Goal: Task Accomplishment & Management: Manage account settings

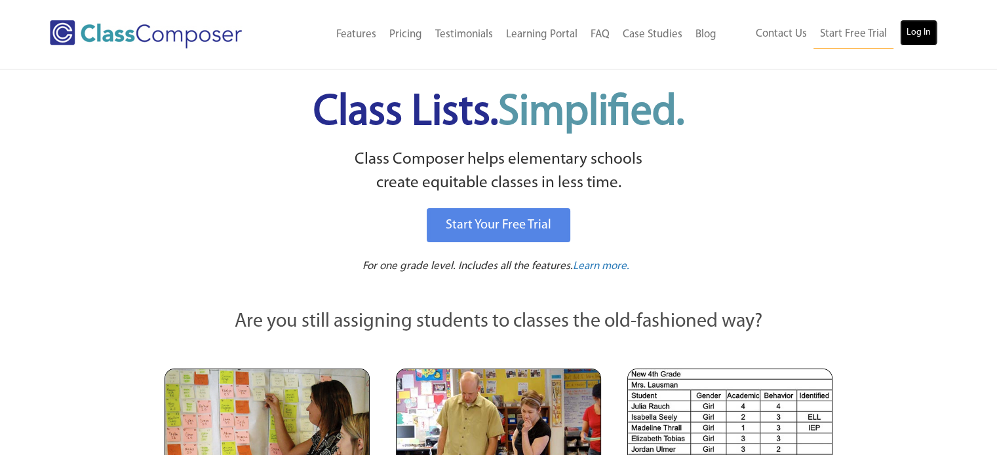
click at [909, 26] on link "Log In" at bounding box center [918, 33] width 37 height 26
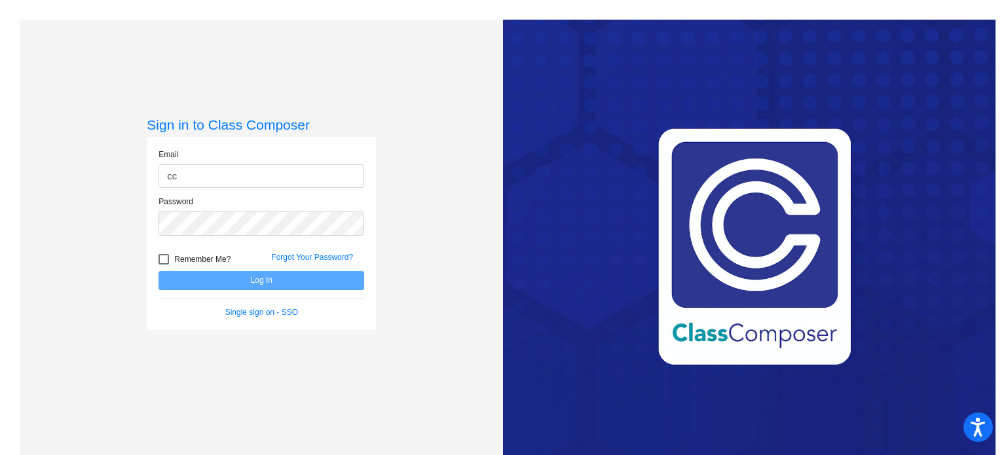
type input "ccarey@monomoy.edu"
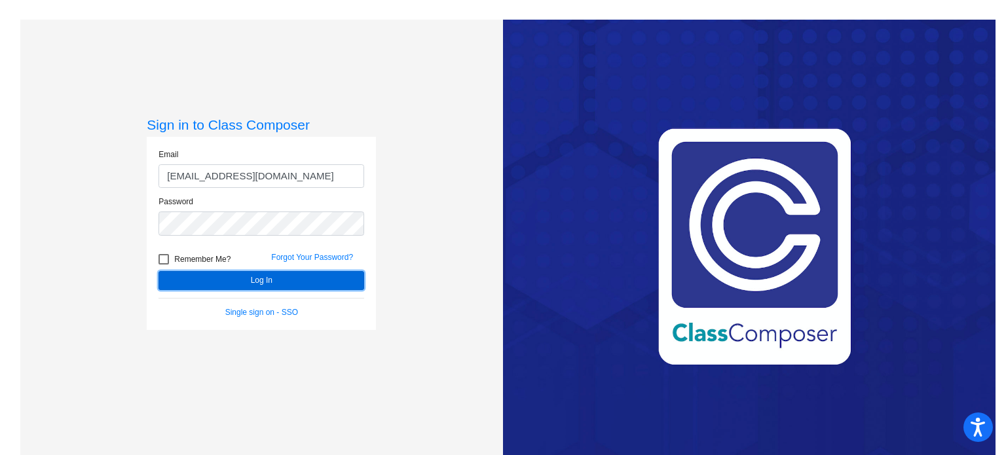
click at [250, 274] on button "Log In" at bounding box center [262, 280] width 206 height 19
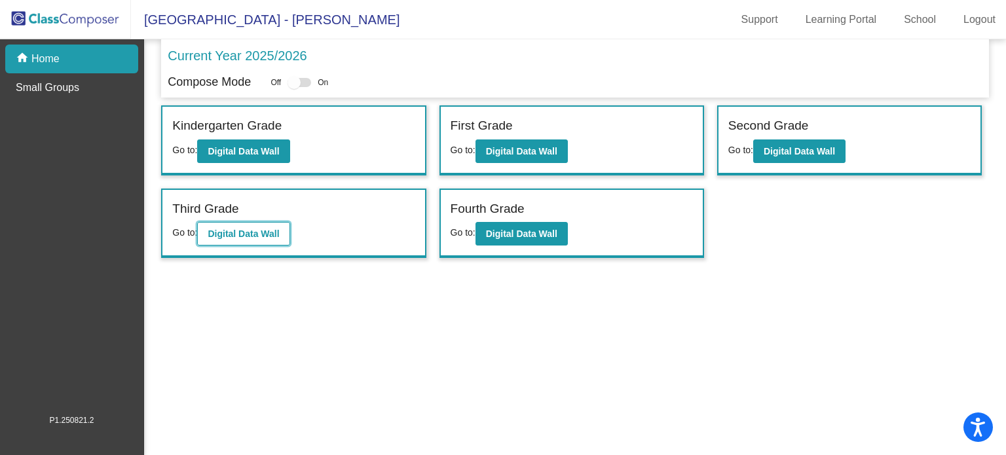
click at [213, 238] on button "Digital Data Wall" at bounding box center [243, 234] width 92 height 24
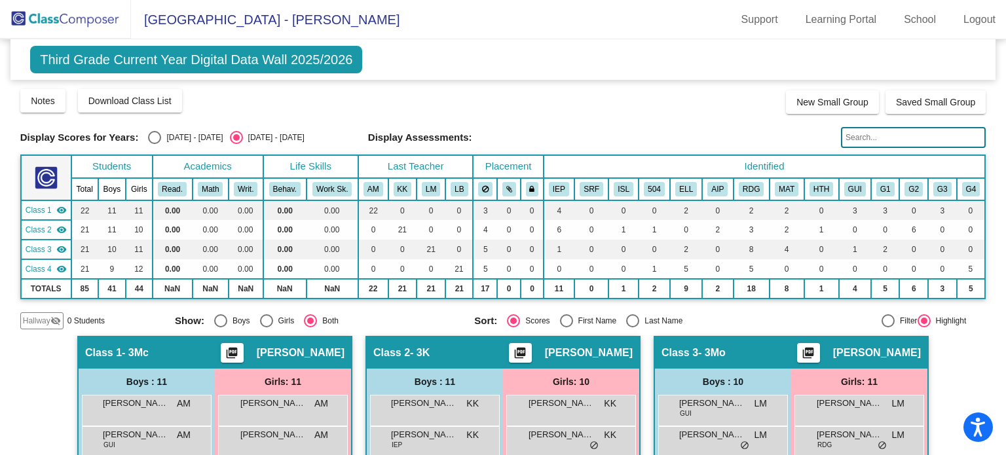
scroll to position [248, 0]
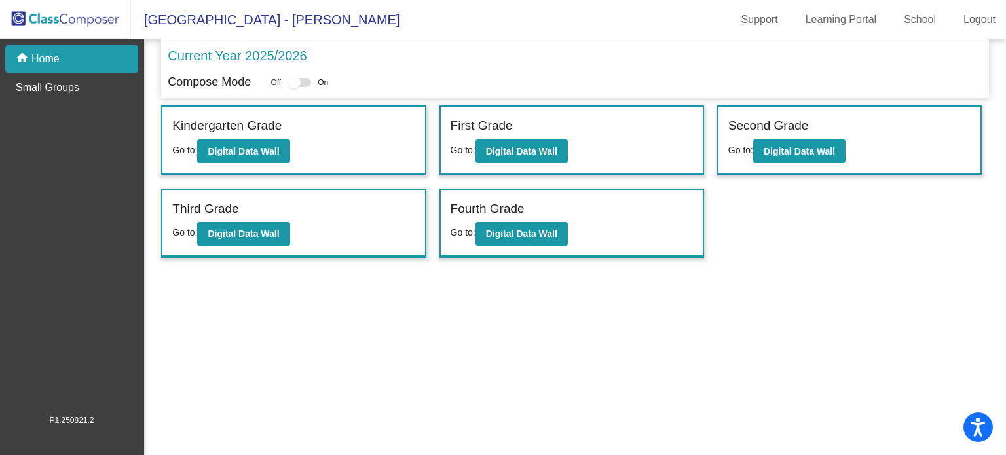
click at [227, 137] on div "Kindergarten Grade" at bounding box center [293, 128] width 242 height 23
click at [240, 151] on b "Digital Data Wall" at bounding box center [243, 151] width 71 height 10
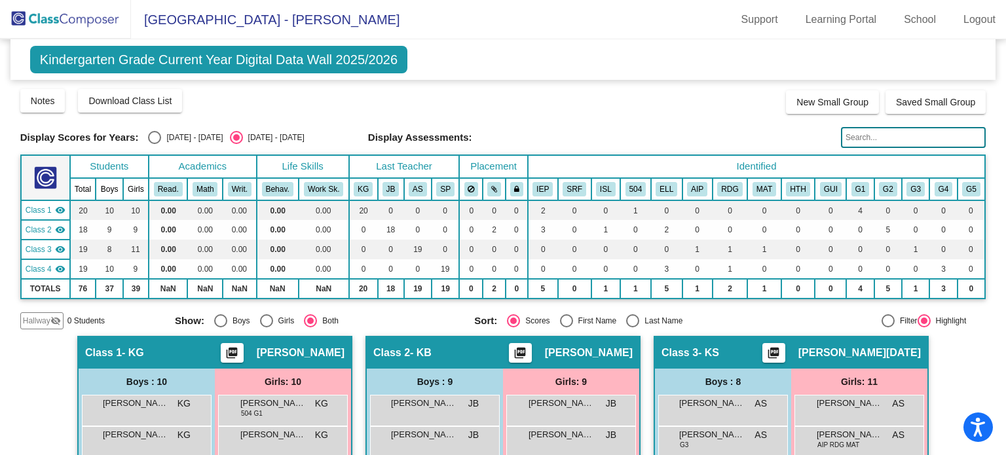
scroll to position [248, 0]
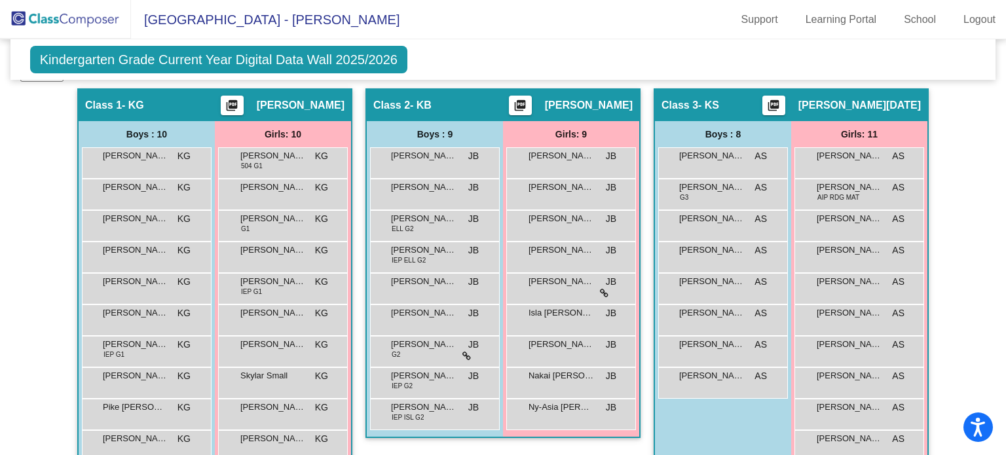
click at [754, 105] on div "Class 3 - KS picture_as_pdf Amy Silvester" at bounding box center [791, 105] width 273 height 31
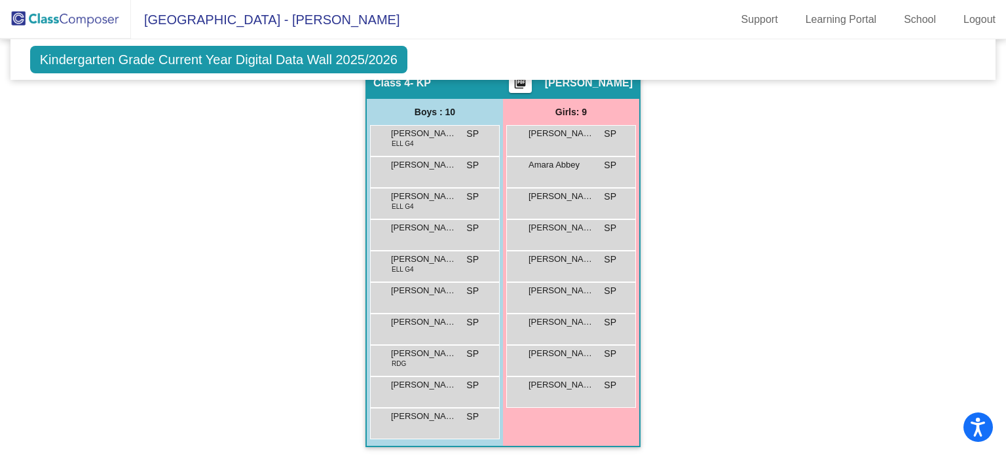
scroll to position [698, 0]
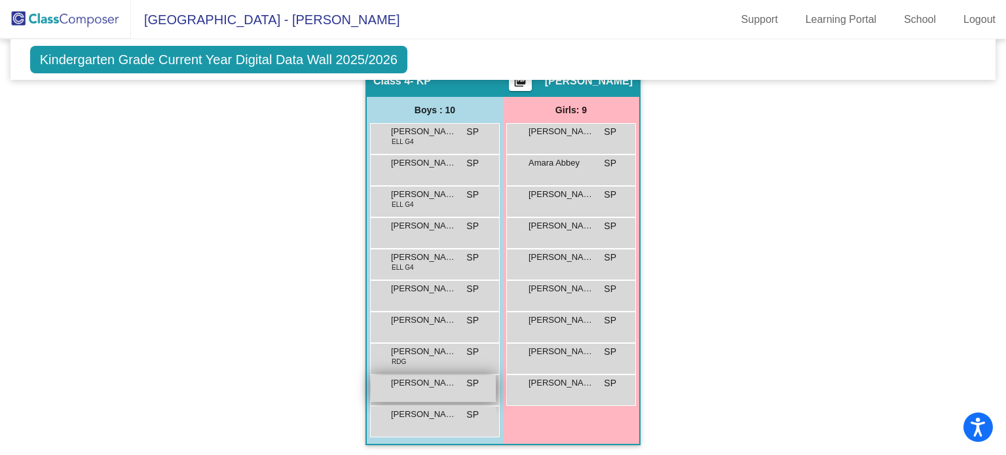
click at [404, 385] on span "Mayson Joseph" at bounding box center [424, 383] width 66 height 13
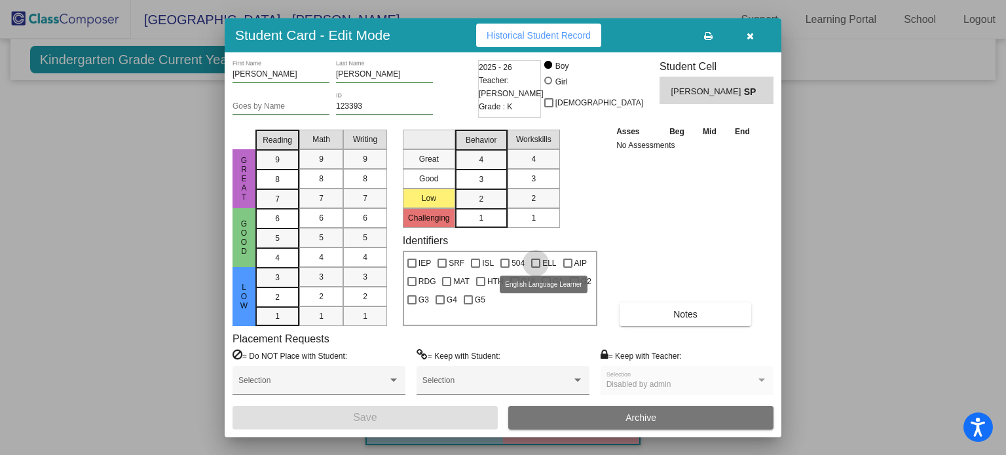
click at [534, 261] on div at bounding box center [535, 263] width 9 height 9
click at [535, 268] on input "ELL" at bounding box center [535, 268] width 1 height 1
checkbox input "true"
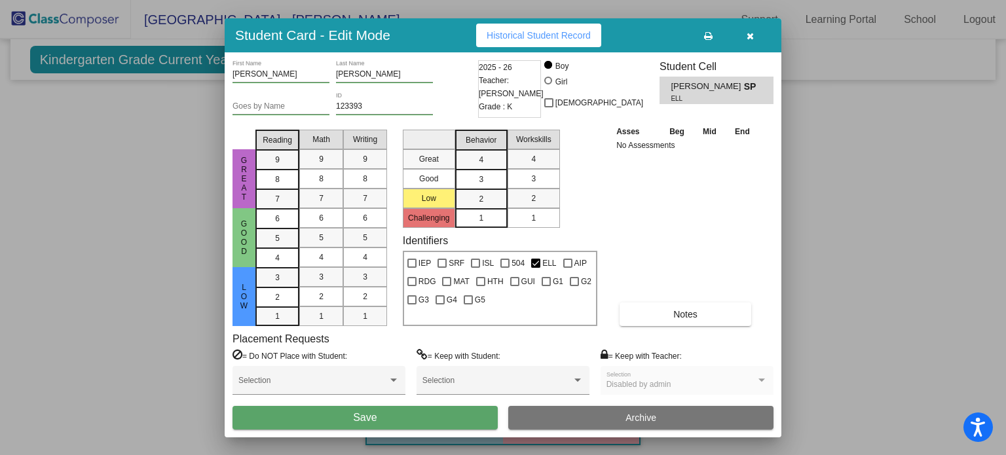
click at [402, 418] on button "Save" at bounding box center [365, 418] width 265 height 24
